Goal: Check status: Check status

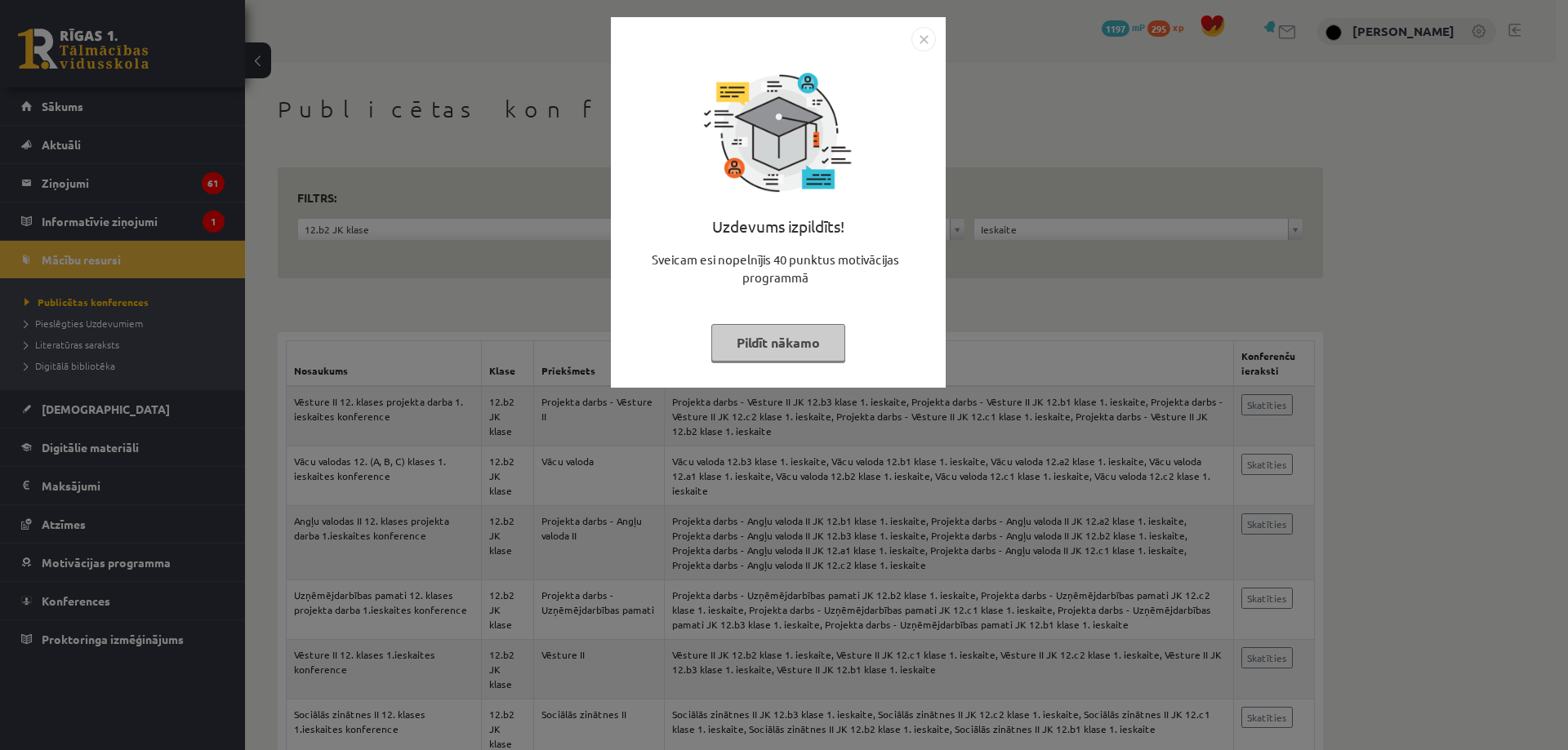
click at [775, 358] on button "Pildīt nākamo" at bounding box center [778, 343] width 134 height 38
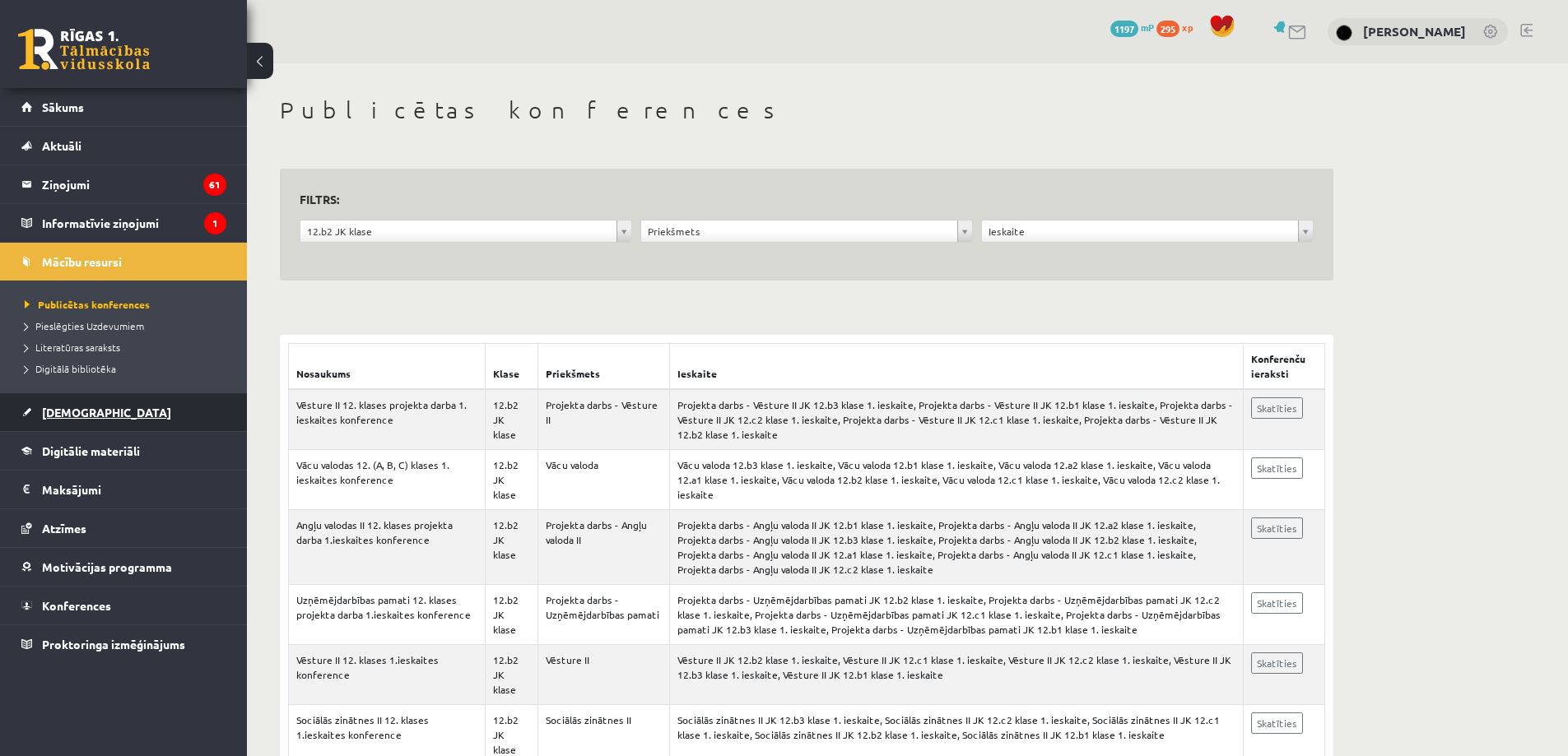
click at [117, 414] on link "[DEMOGRAPHIC_DATA]" at bounding box center [123, 412] width 205 height 38
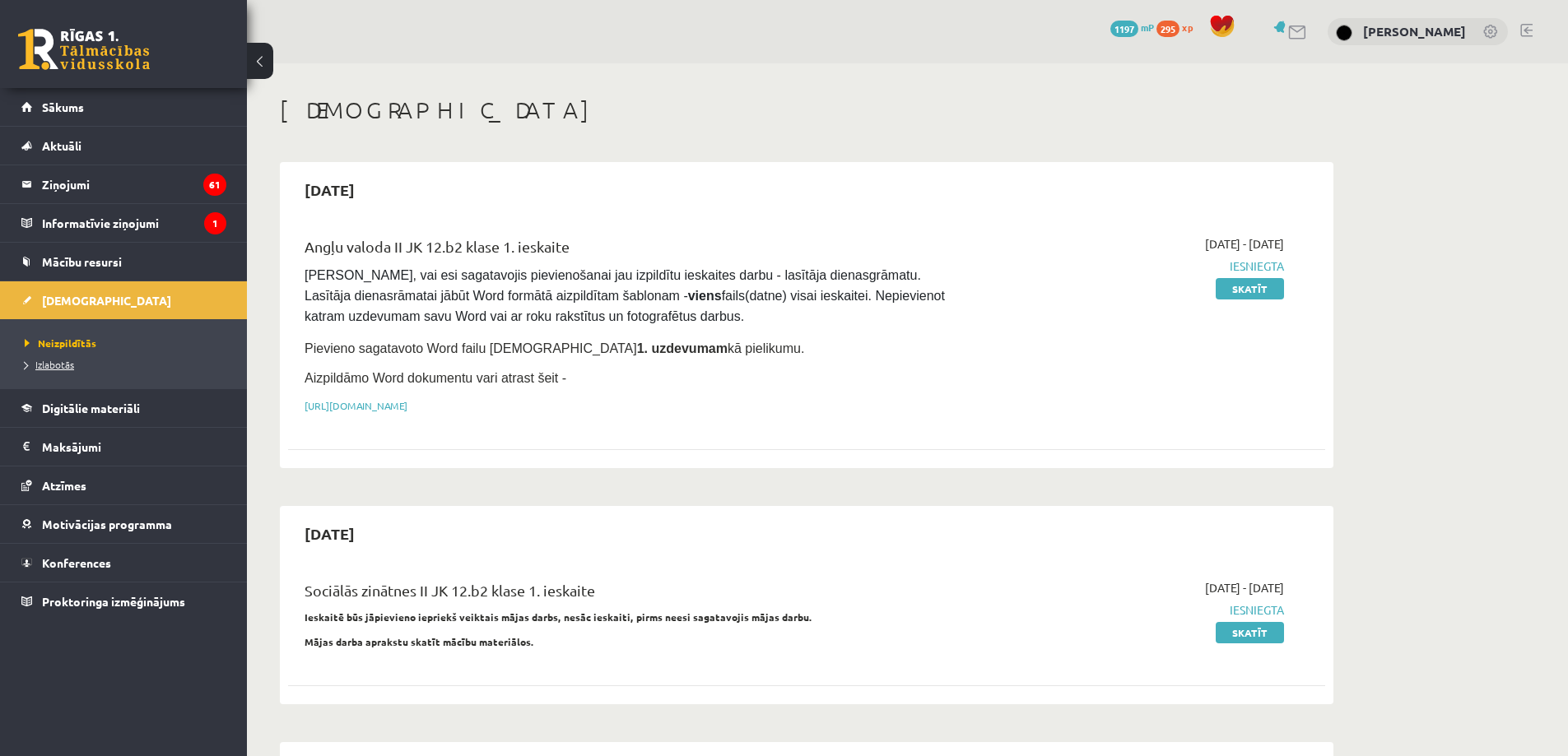
click at [90, 362] on link "Izlabotās" at bounding box center [128, 364] width 206 height 15
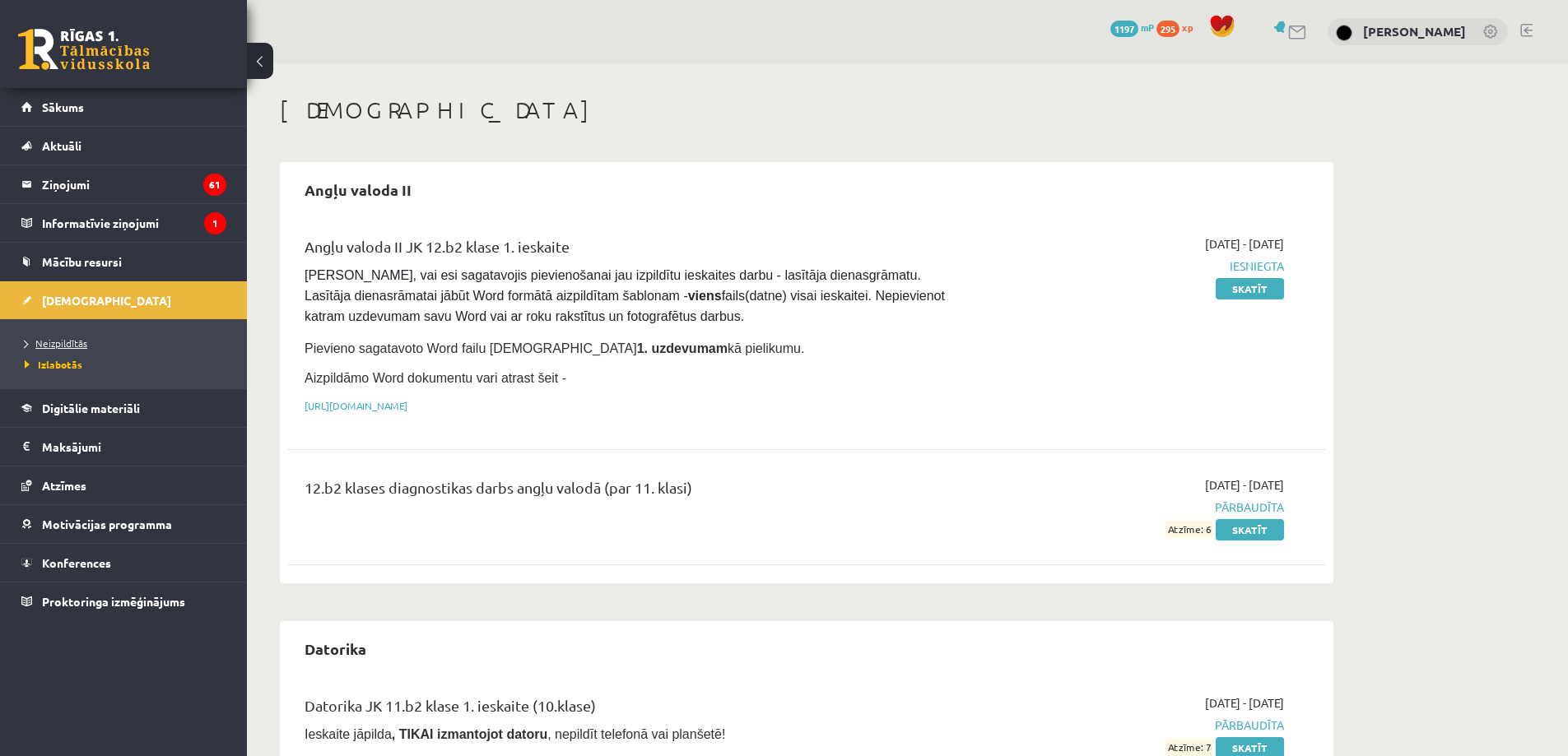
click at [59, 338] on span "Neizpildītās" at bounding box center [56, 343] width 62 height 13
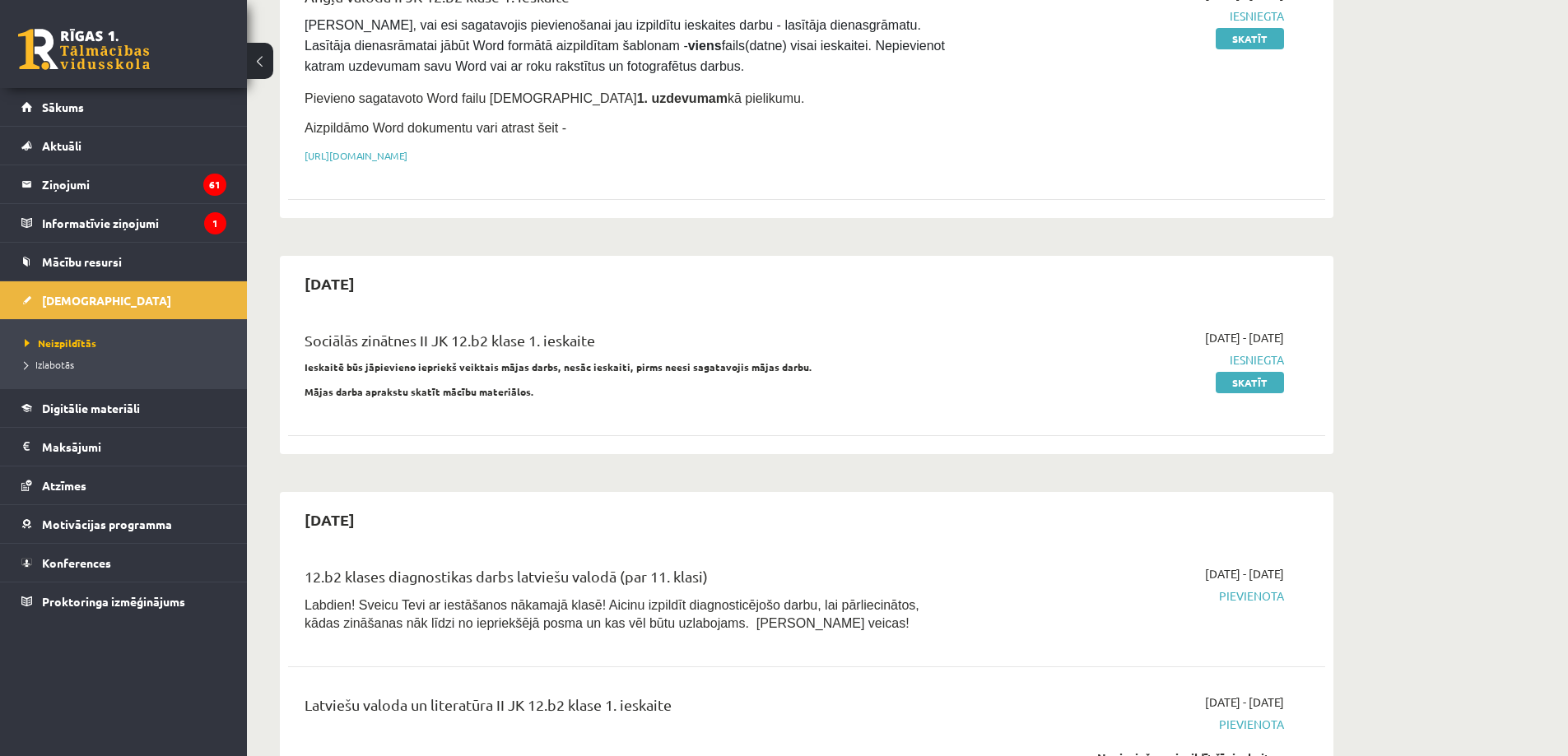
scroll to position [247, 0]
